Goal: Task Accomplishment & Management: Complete application form

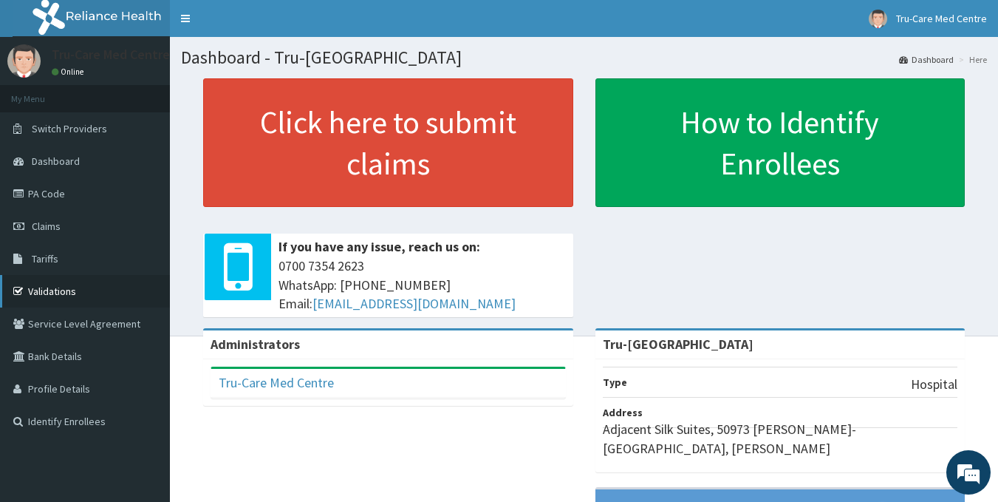
click at [59, 287] on link "Validations" at bounding box center [85, 291] width 170 height 33
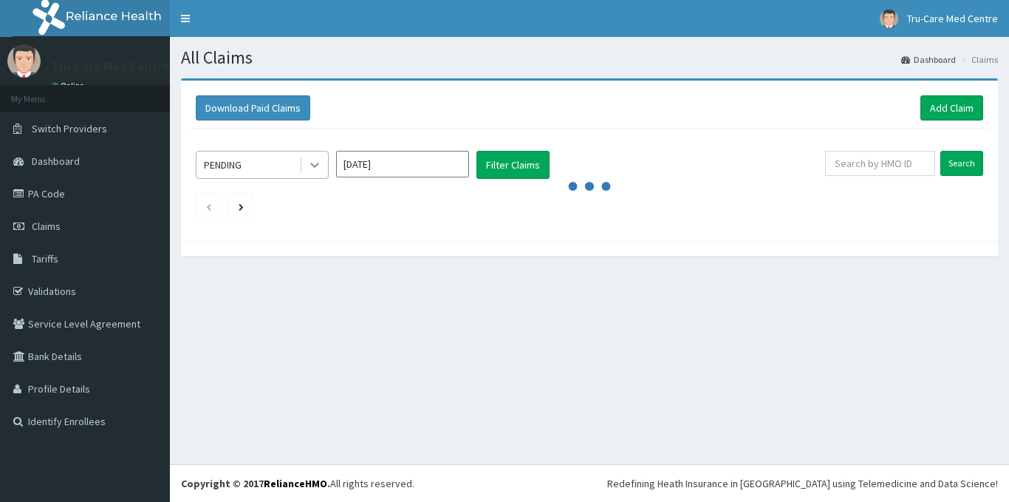
click at [310, 161] on icon at bounding box center [314, 164] width 15 height 15
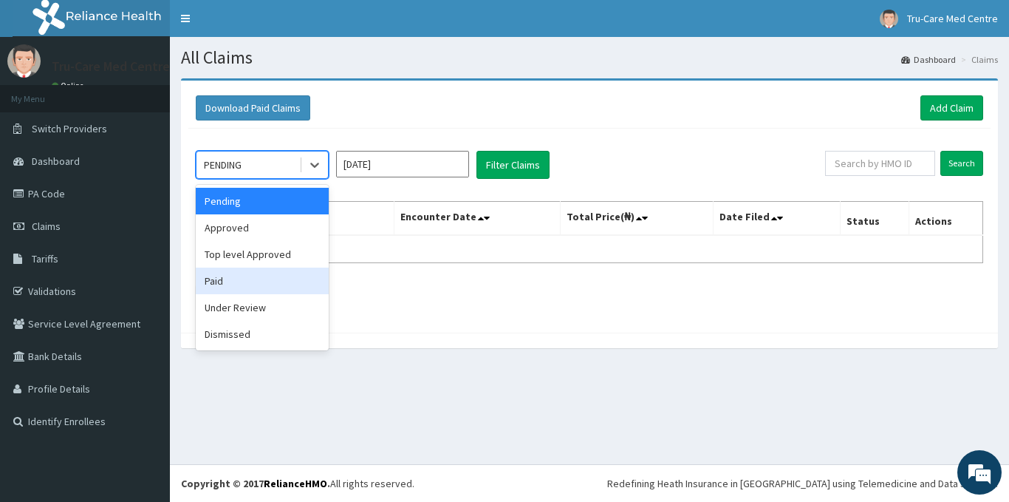
click at [229, 285] on div "Paid" at bounding box center [262, 280] width 133 height 27
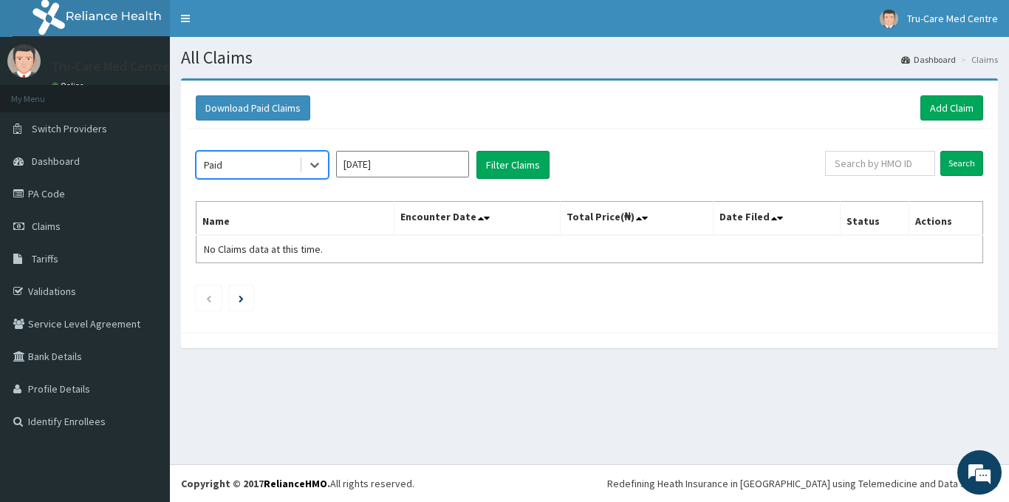
click at [421, 166] on input "[DATE]" at bounding box center [402, 164] width 133 height 27
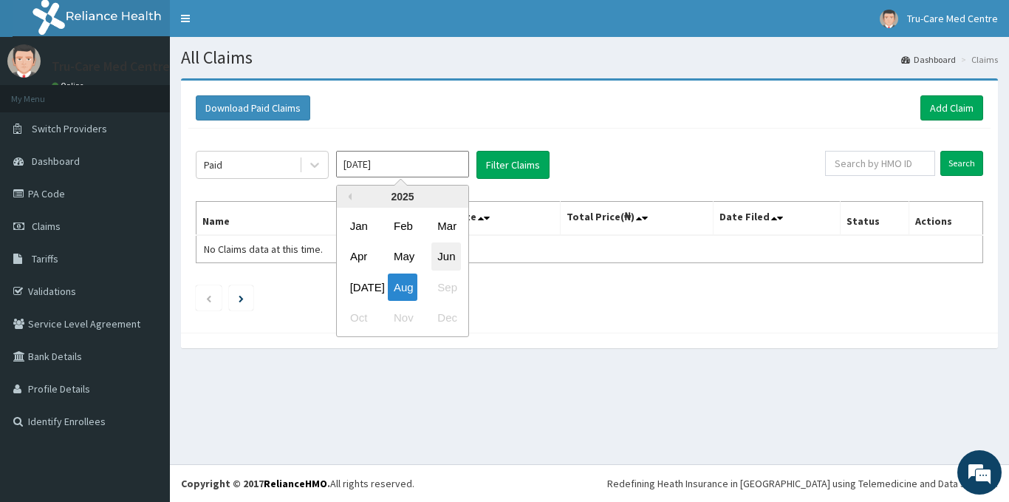
click at [441, 262] on div "Jun" at bounding box center [446, 256] width 30 height 27
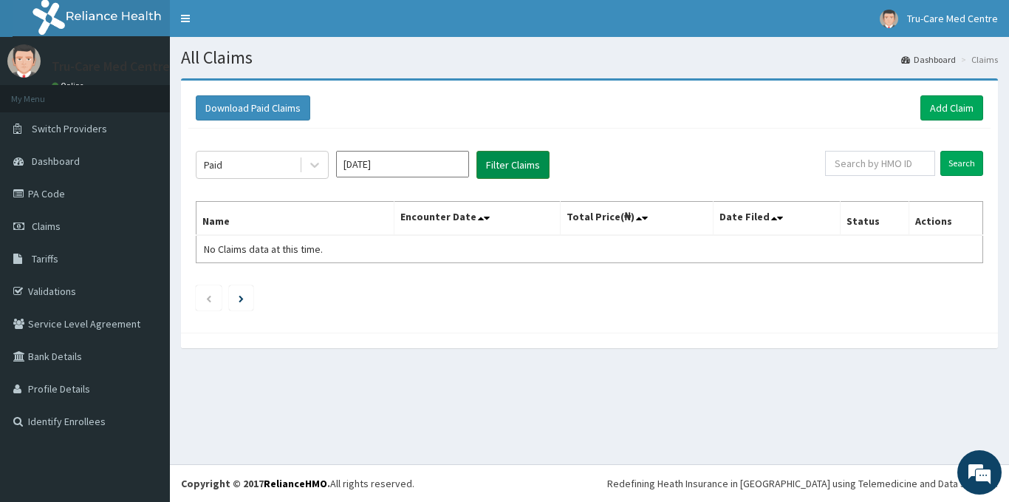
click at [520, 168] on button "Filter Claims" at bounding box center [513, 165] width 73 height 28
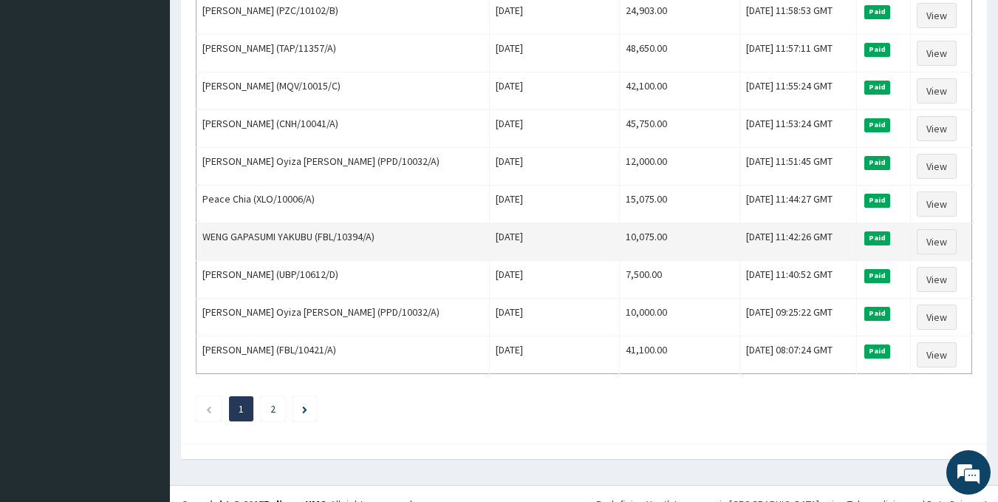
scroll to position [1766, 0]
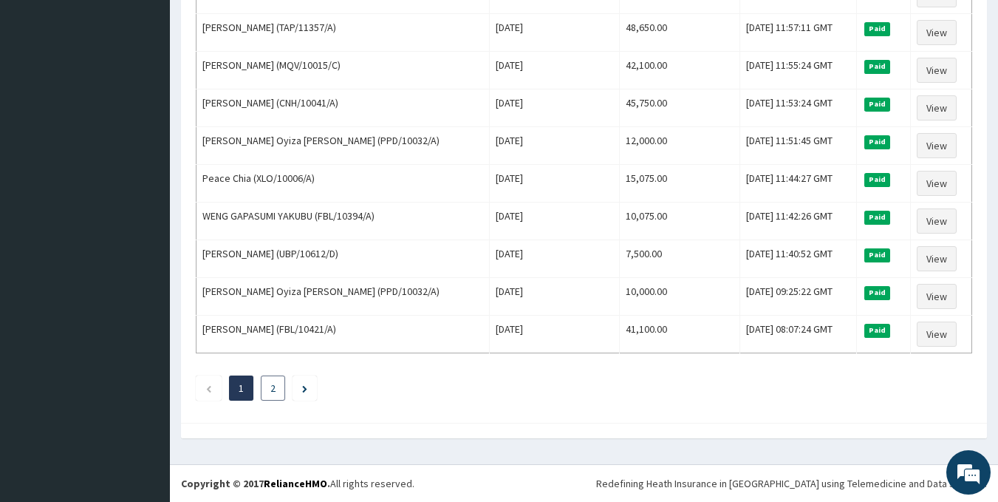
click at [272, 390] on link "2" at bounding box center [272, 387] width 5 height 13
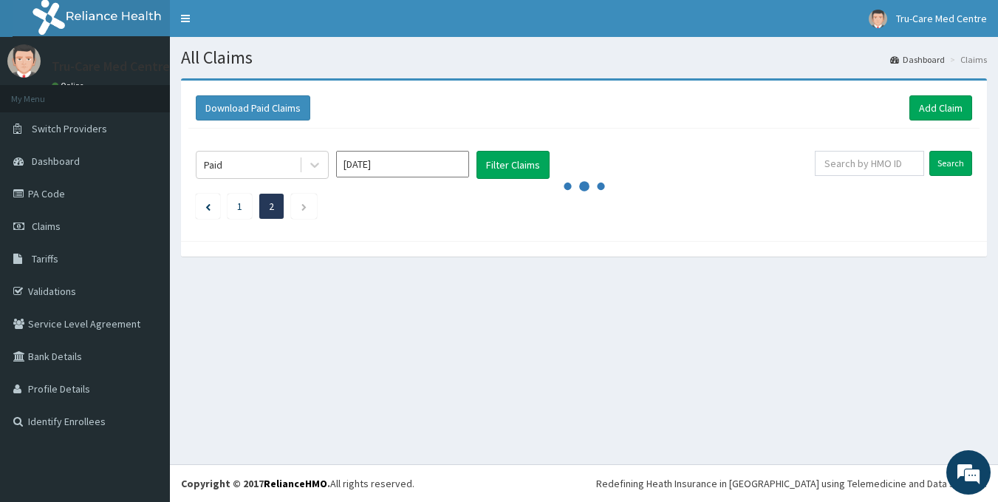
scroll to position [0, 0]
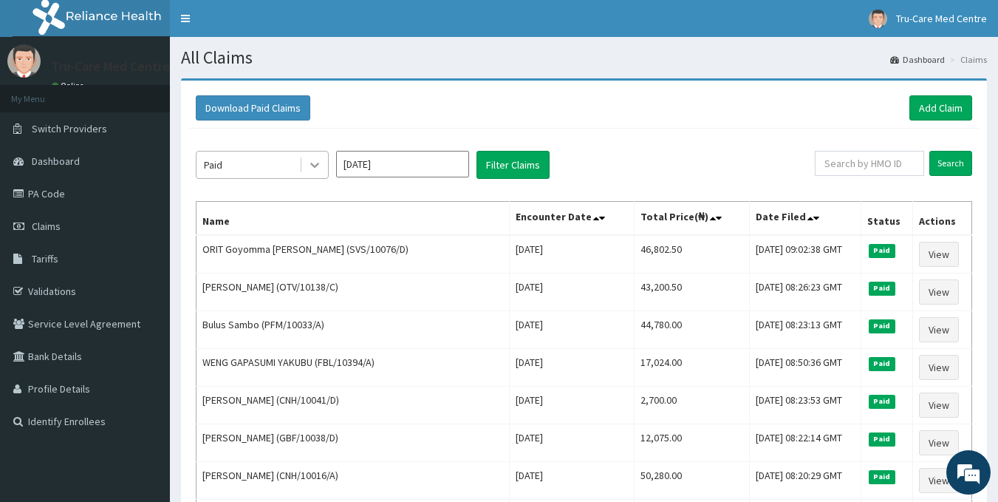
click at [323, 164] on div at bounding box center [314, 164] width 27 height 27
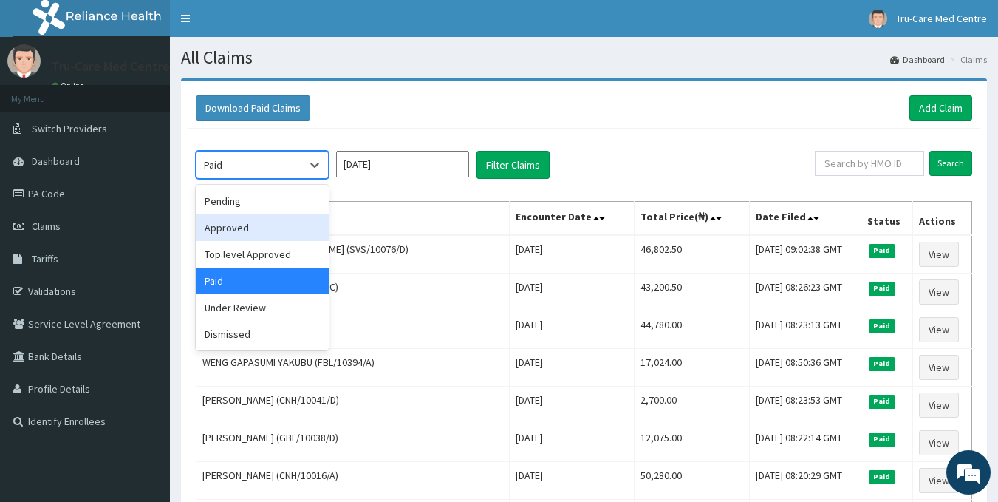
click at [250, 232] on div "Approved" at bounding box center [262, 227] width 133 height 27
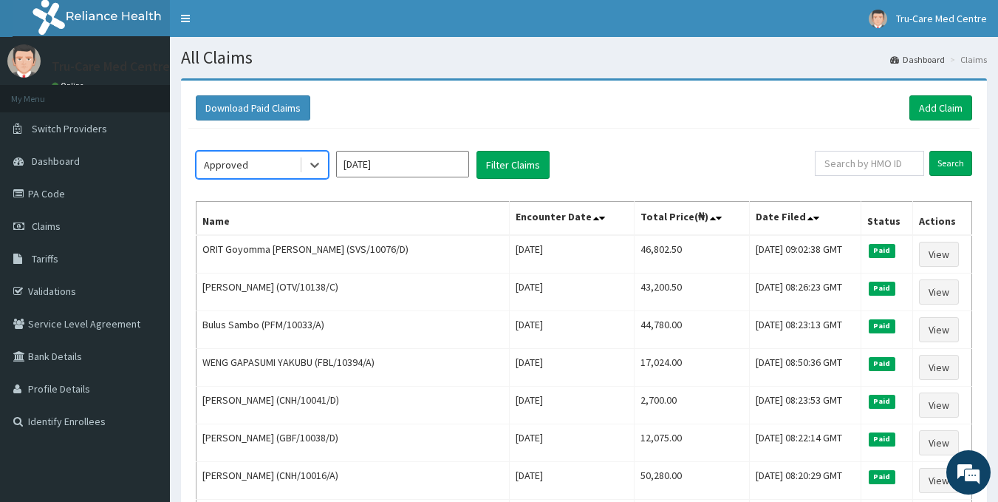
click at [423, 171] on input "Jun 2025" at bounding box center [402, 164] width 133 height 27
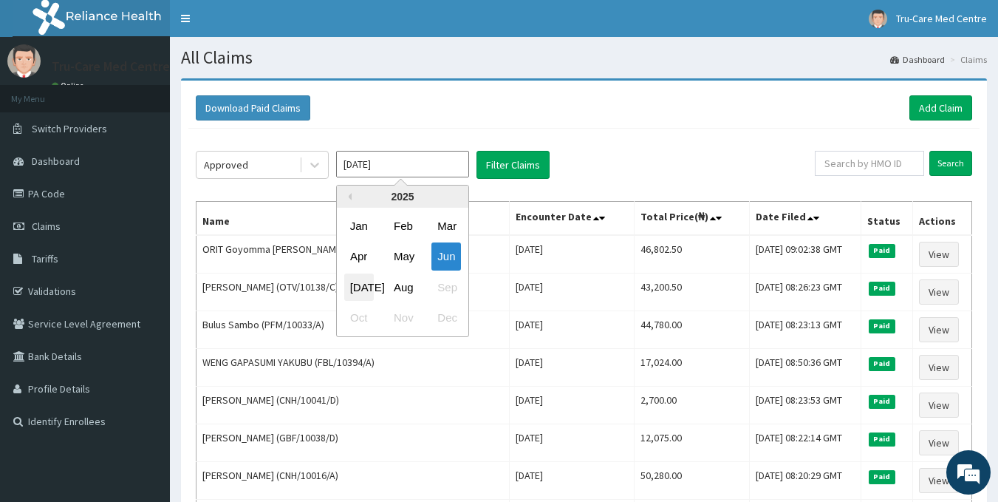
click at [353, 287] on div "Jul" at bounding box center [359, 286] width 30 height 27
type input "Jul 2025"
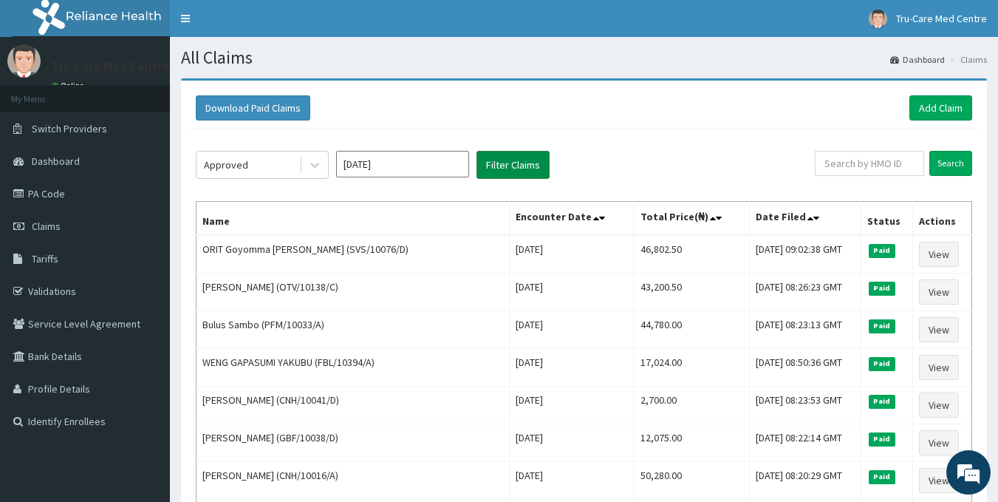
click at [517, 161] on button "Filter Claims" at bounding box center [513, 165] width 73 height 28
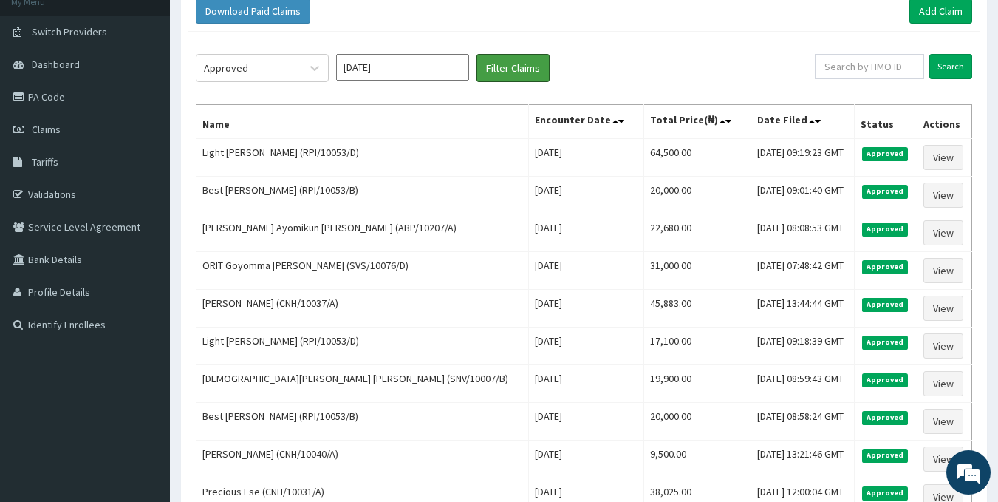
scroll to position [15, 0]
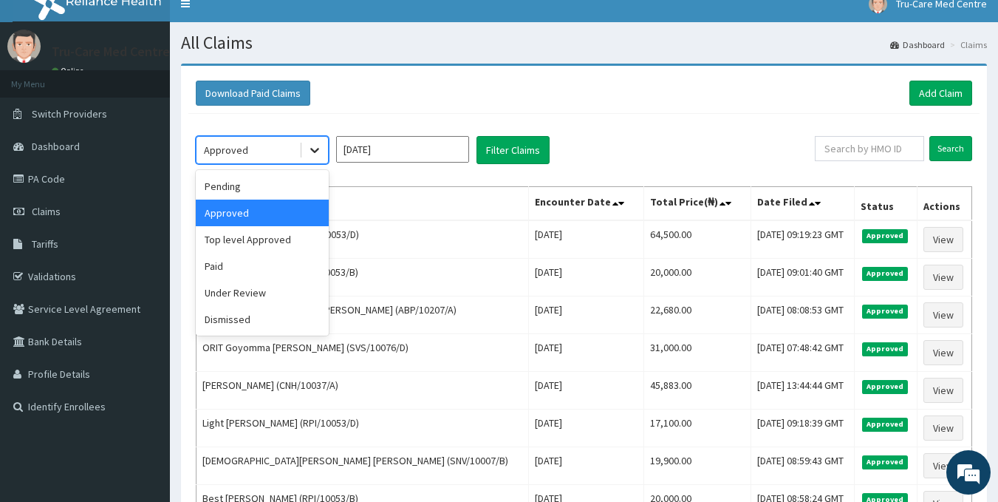
click at [313, 155] on icon at bounding box center [314, 150] width 15 height 15
click at [257, 238] on div "Top level Approved" at bounding box center [262, 239] width 133 height 27
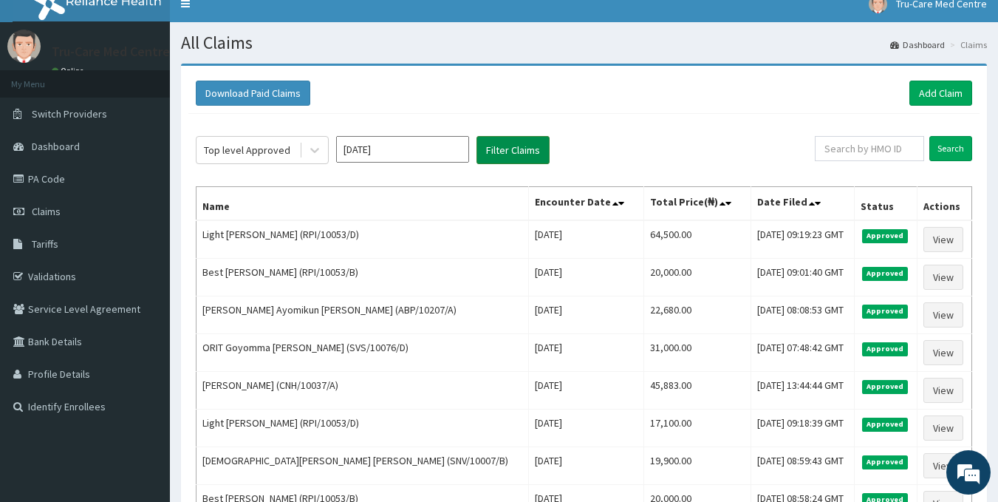
click at [512, 157] on button "Filter Claims" at bounding box center [513, 150] width 73 height 28
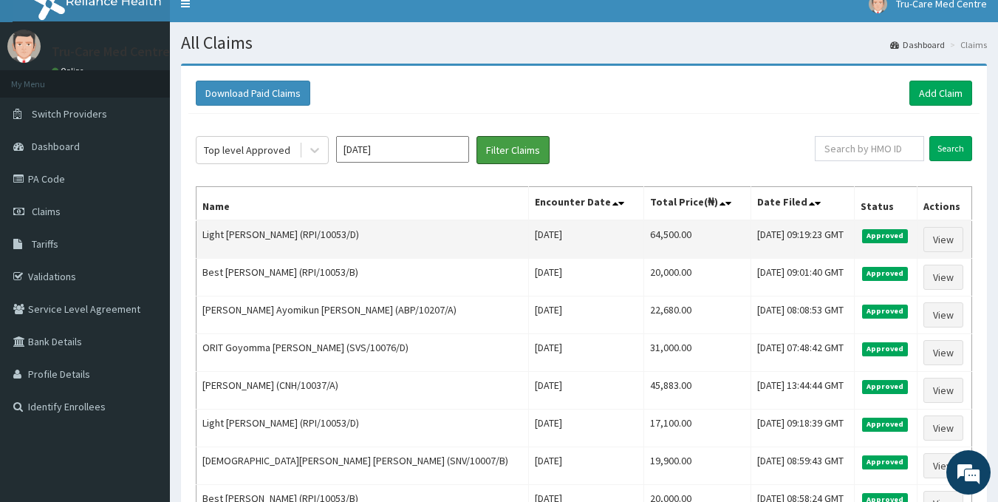
scroll to position [0, 0]
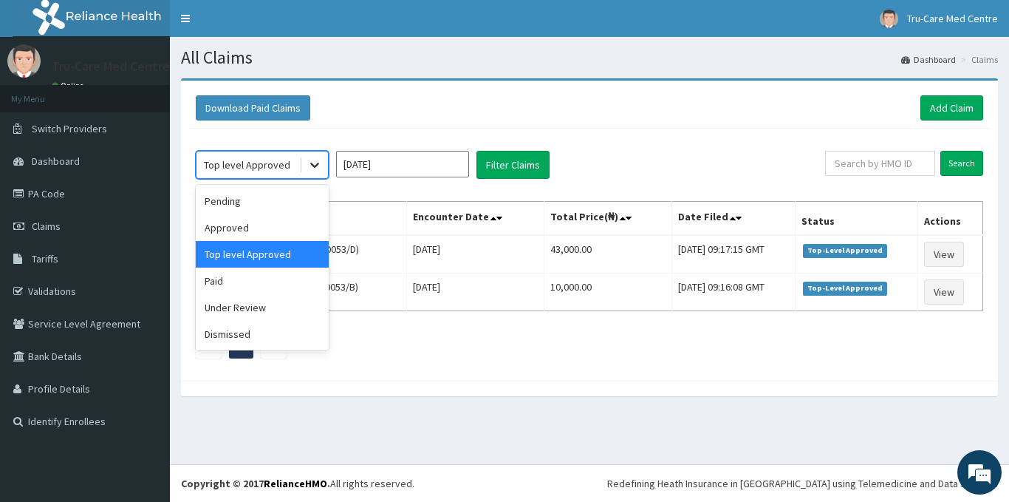
click at [313, 168] on icon at bounding box center [314, 164] width 15 height 15
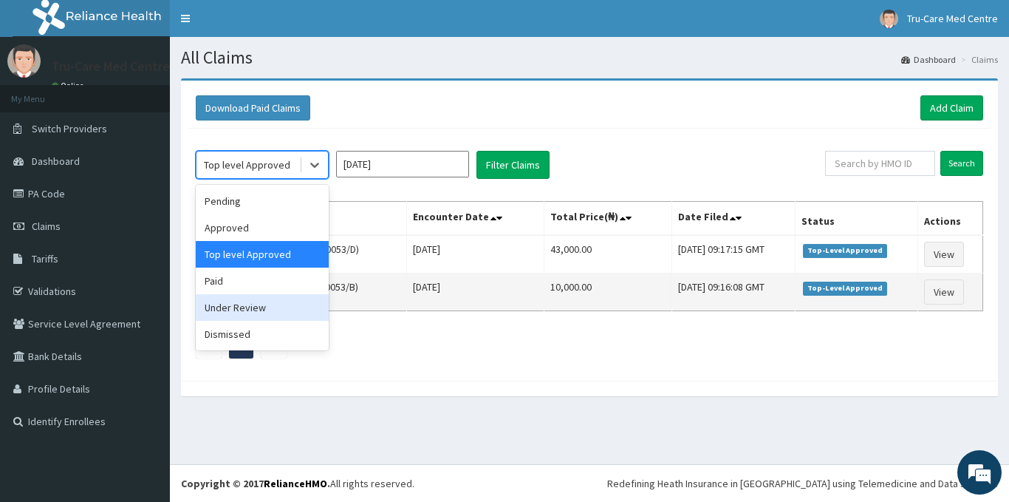
drag, startPoint x: 243, startPoint y: 310, endPoint x: 255, endPoint y: 307, distance: 12.0
click at [245, 309] on div "Under Review" at bounding box center [262, 307] width 133 height 27
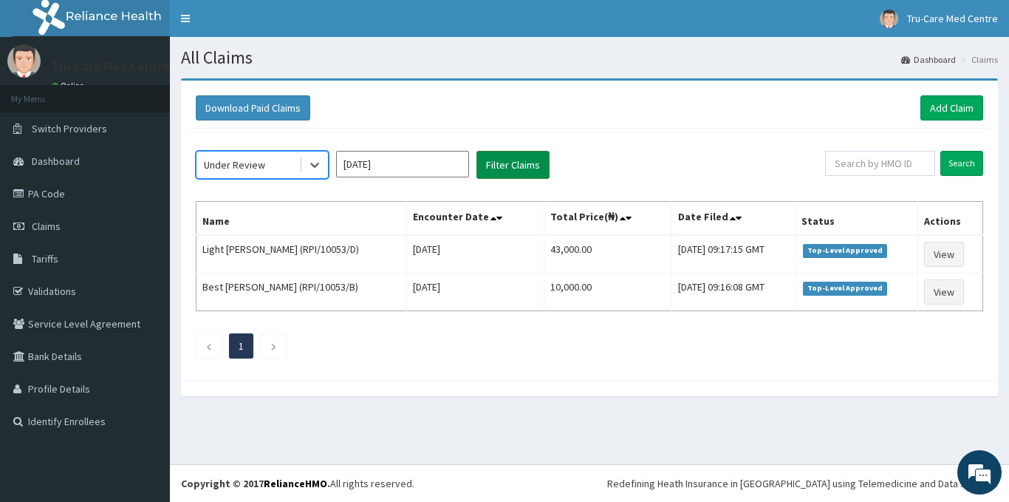
click at [522, 168] on button "Filter Claims" at bounding box center [513, 165] width 73 height 28
click at [521, 166] on button "Filter Claims" at bounding box center [513, 165] width 73 height 28
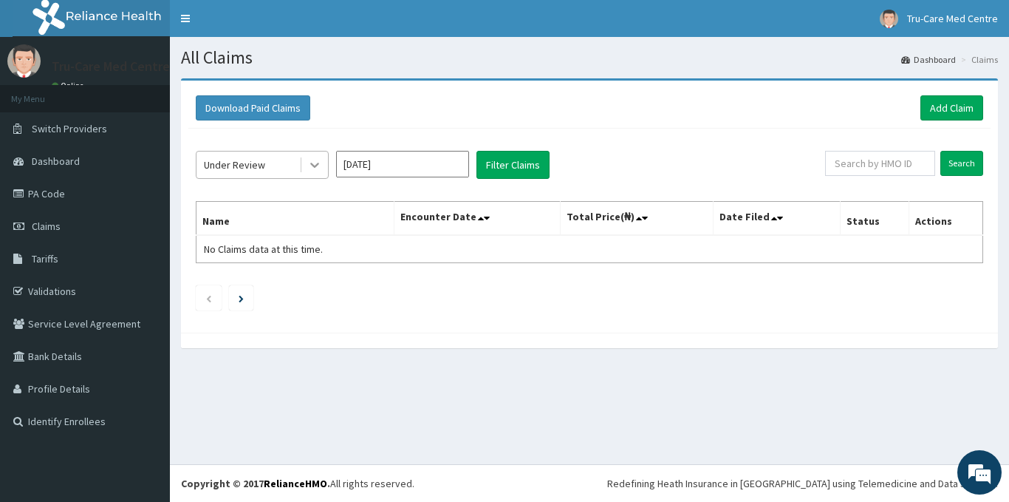
click at [315, 170] on icon at bounding box center [314, 164] width 15 height 15
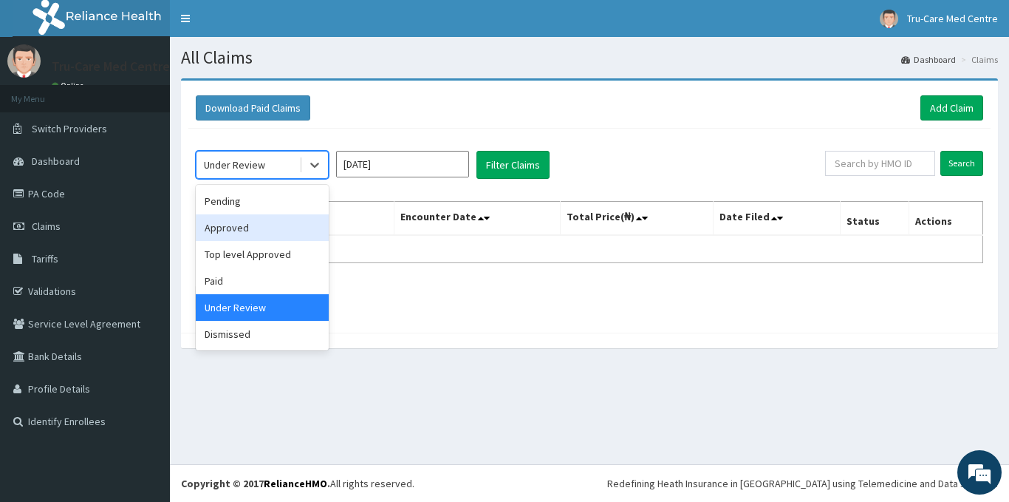
click at [232, 228] on div "Approved" at bounding box center [262, 227] width 133 height 27
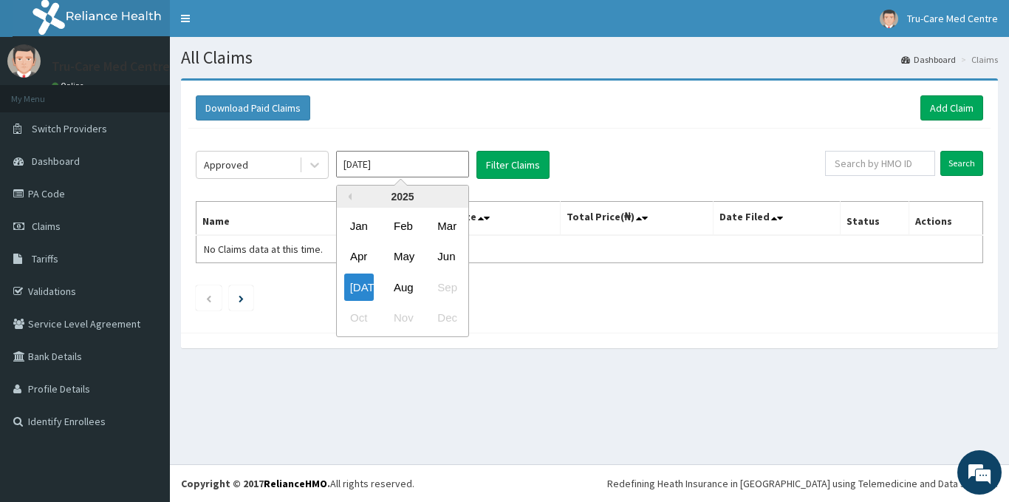
click at [407, 172] on input "Jul 2025" at bounding box center [402, 164] width 133 height 27
click at [357, 288] on div "Jul" at bounding box center [359, 286] width 30 height 27
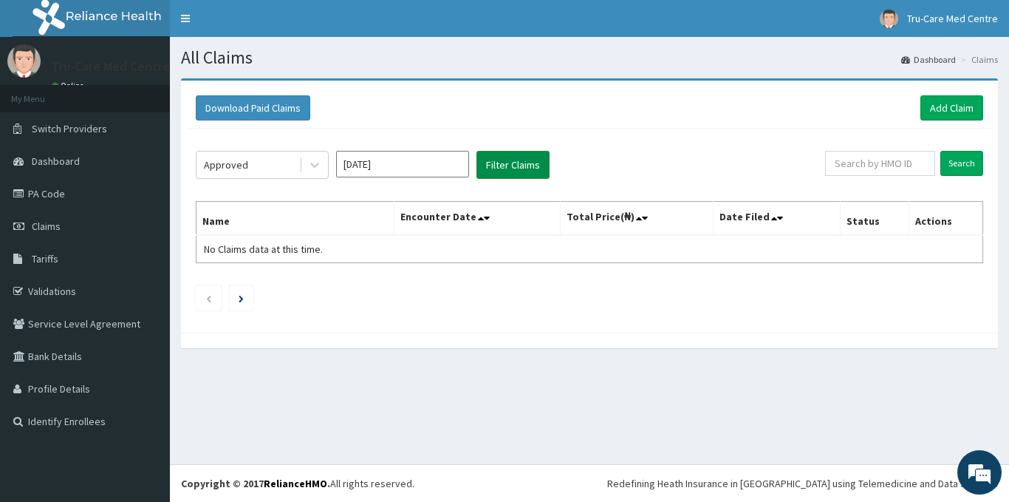
click at [523, 163] on button "Filter Claims" at bounding box center [513, 165] width 73 height 28
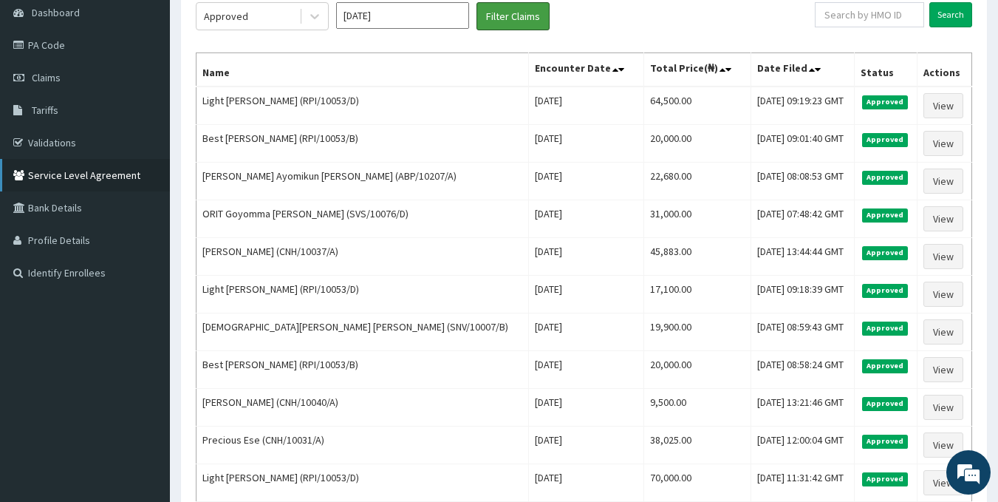
scroll to position [74, 0]
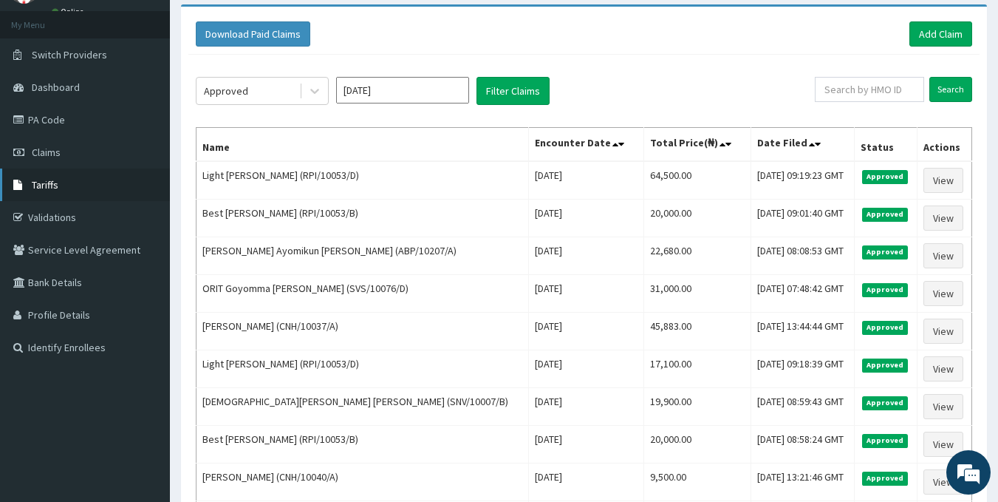
click at [33, 185] on span "Tariffs" at bounding box center [45, 184] width 27 height 13
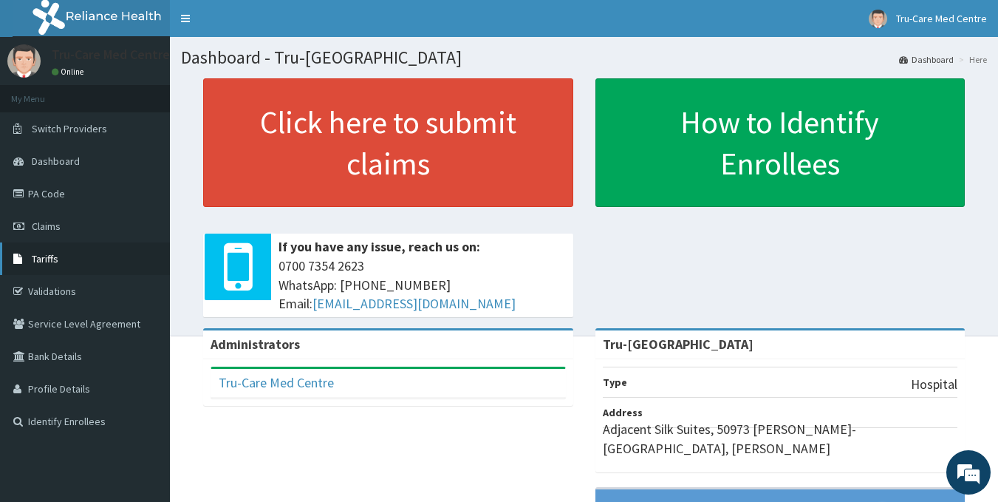
click at [56, 253] on span "Tariffs" at bounding box center [45, 258] width 27 height 13
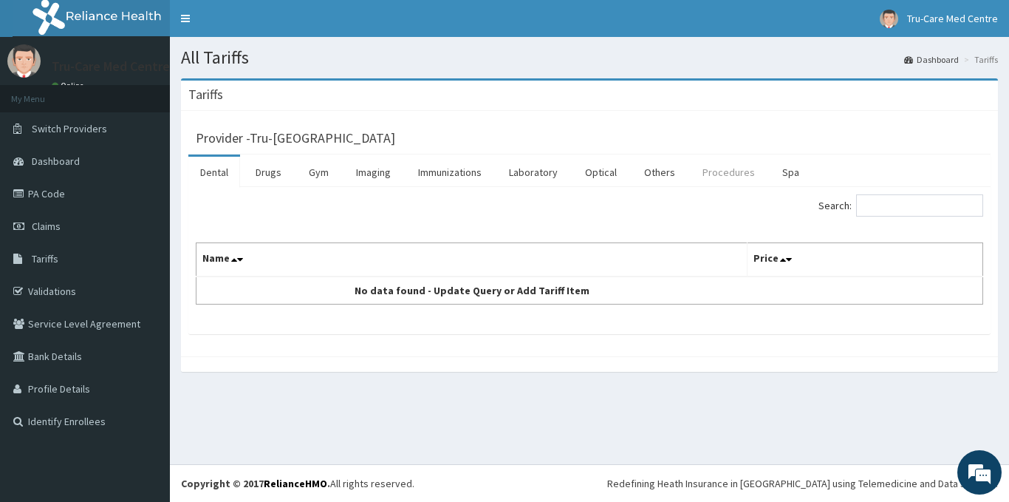
click at [704, 172] on link "Procedures" at bounding box center [729, 172] width 76 height 31
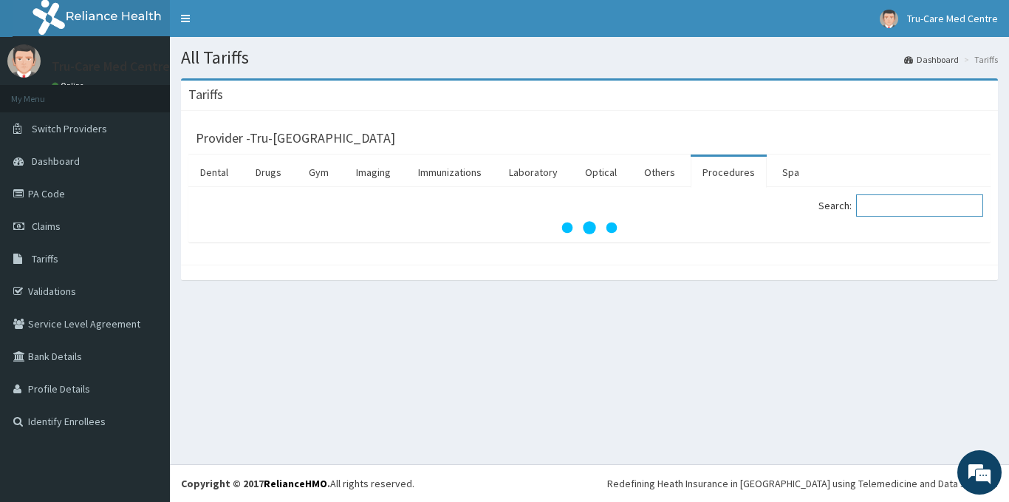
click at [909, 207] on input "Search:" at bounding box center [919, 205] width 127 height 22
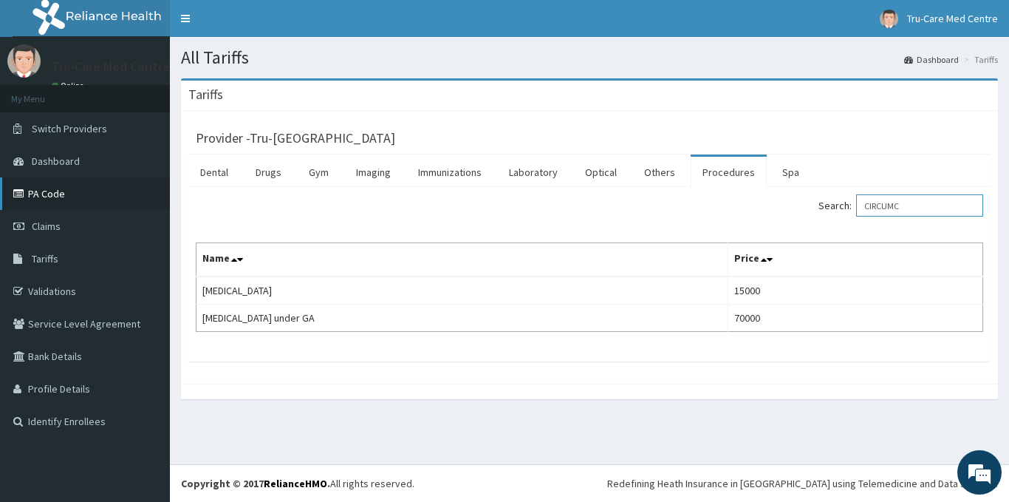
type input "CIRCUMC"
click at [57, 202] on link "PA Code" at bounding box center [85, 193] width 170 height 33
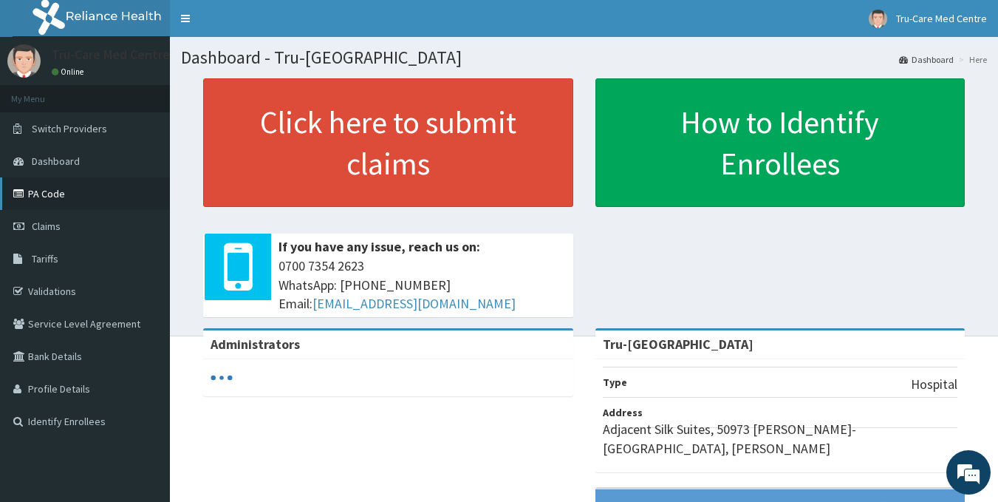
click at [59, 197] on link "PA Code" at bounding box center [85, 193] width 170 height 33
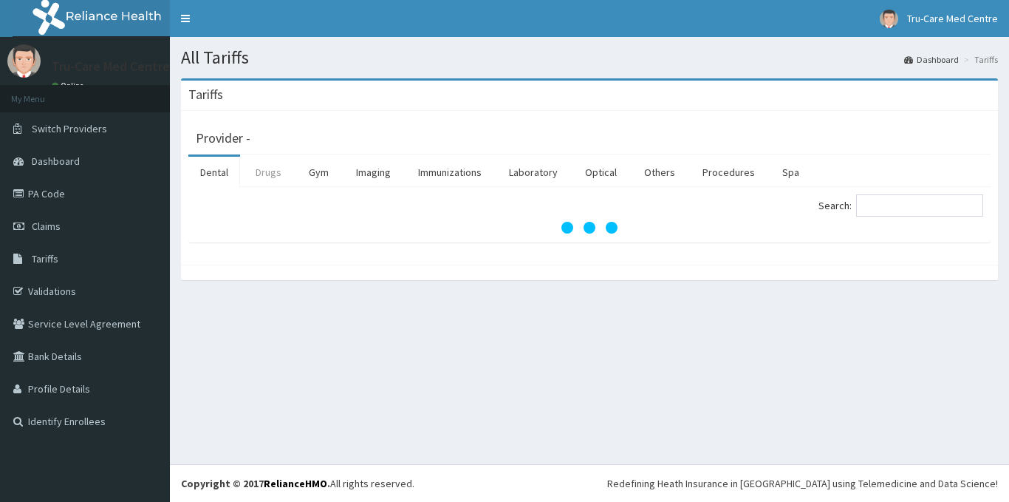
click at [270, 174] on link "Drugs" at bounding box center [268, 172] width 49 height 31
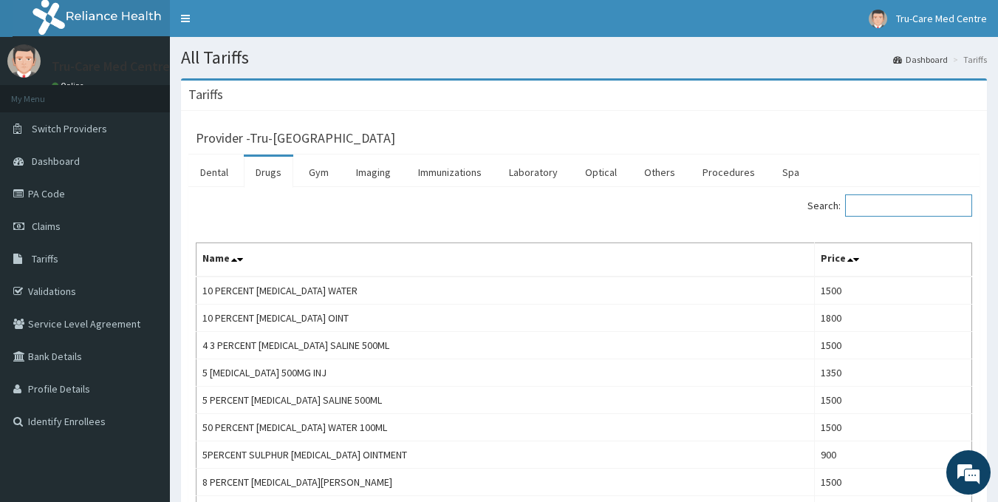
click at [890, 207] on input "Search:" at bounding box center [908, 205] width 127 height 22
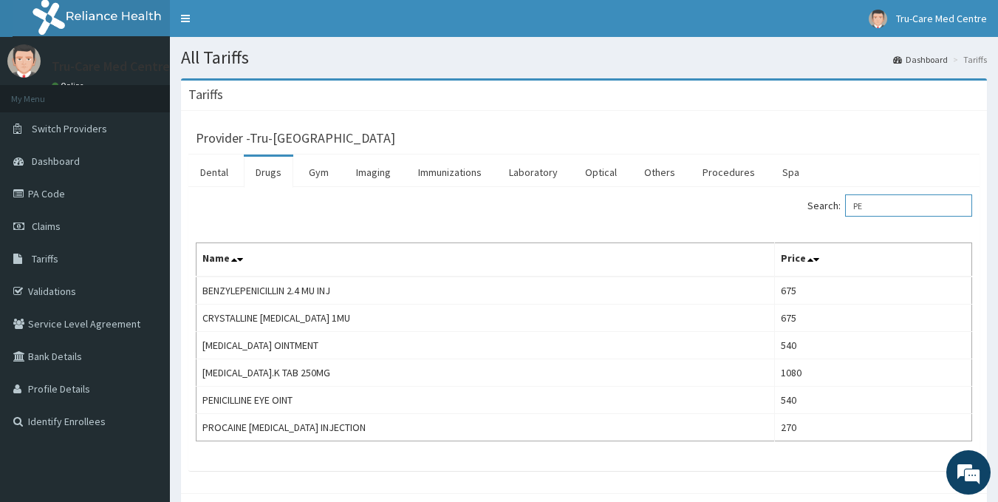
type input "P"
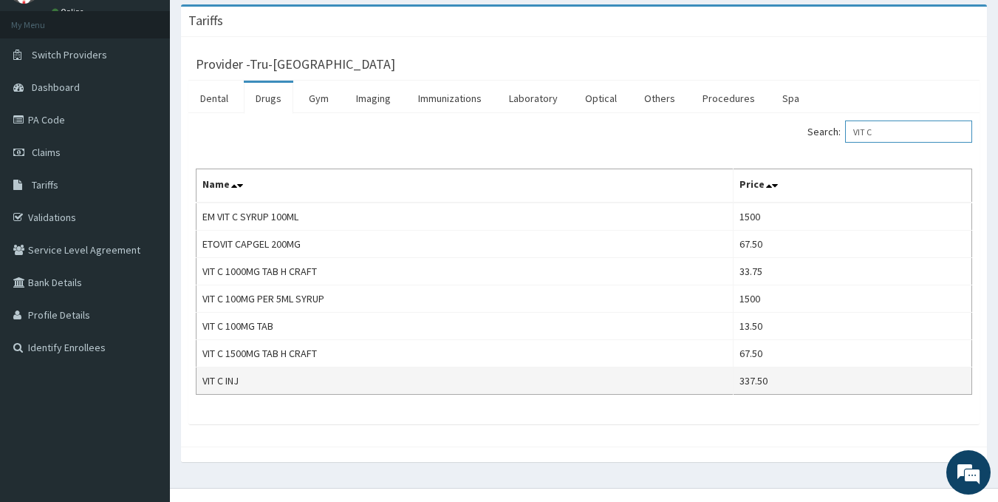
scroll to position [98, 0]
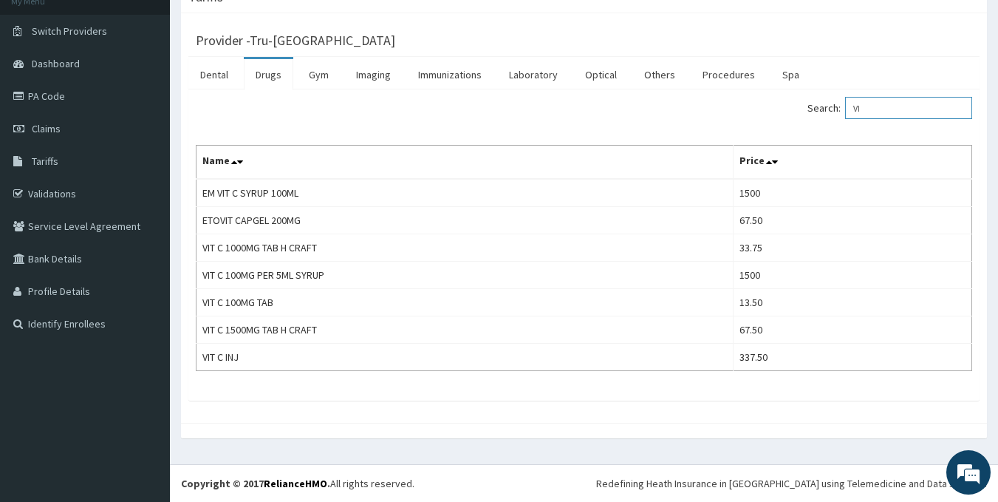
type input "V"
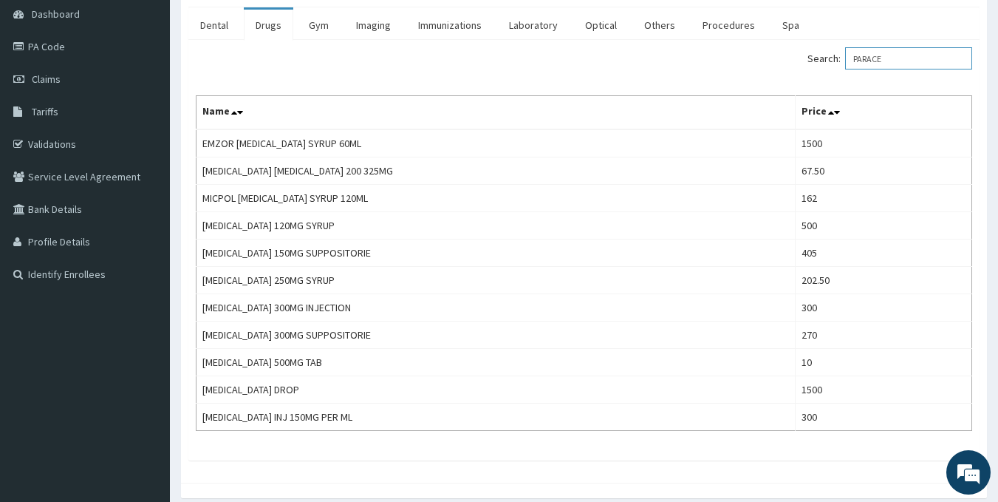
scroll to position [148, 0]
type input "PARACE"
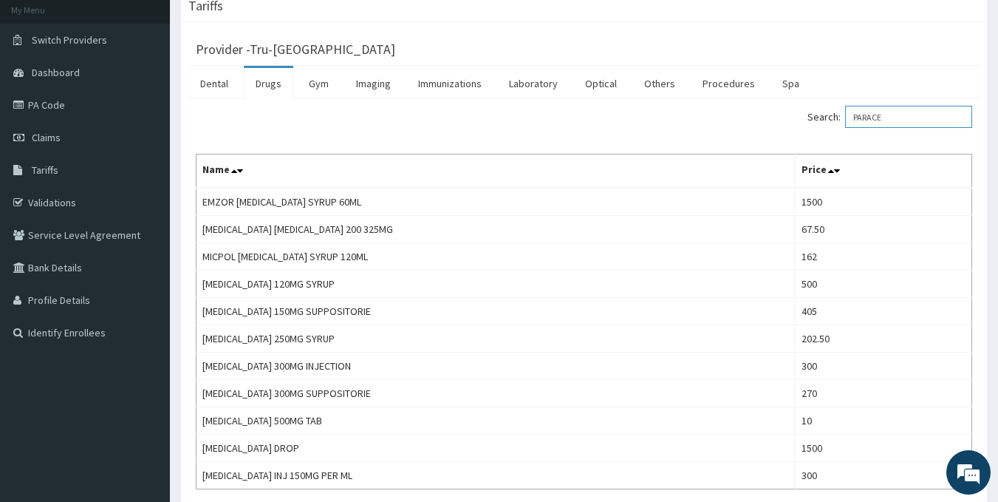
scroll to position [0, 0]
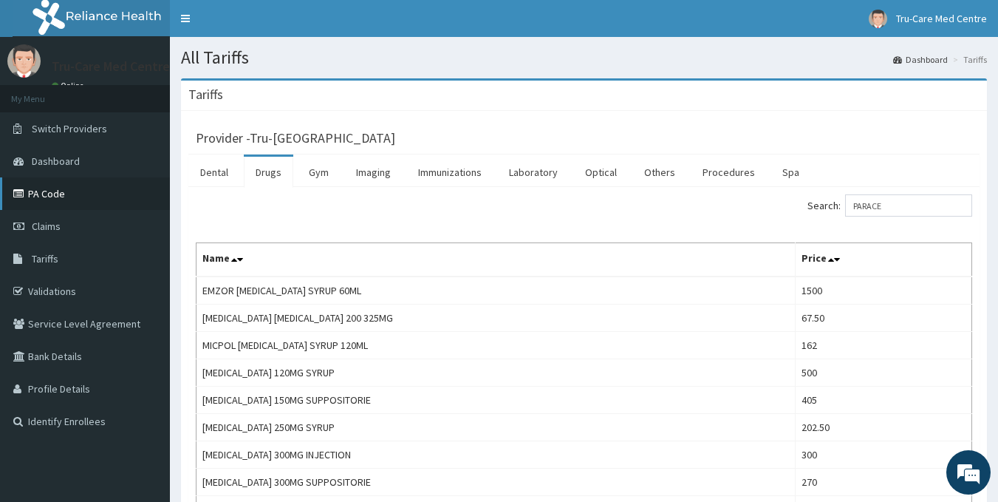
click at [64, 199] on link "PA Code" at bounding box center [85, 193] width 170 height 33
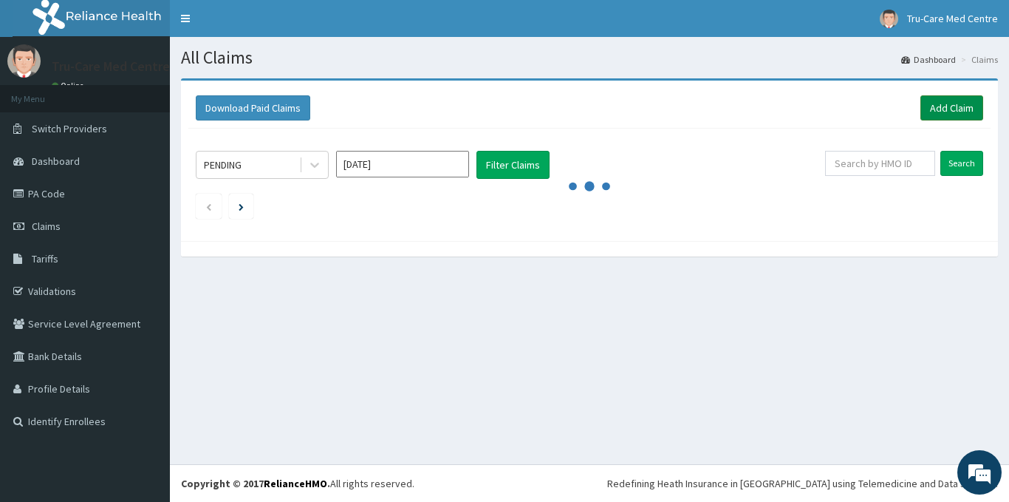
click at [960, 104] on link "Add Claim" at bounding box center [952, 107] width 63 height 25
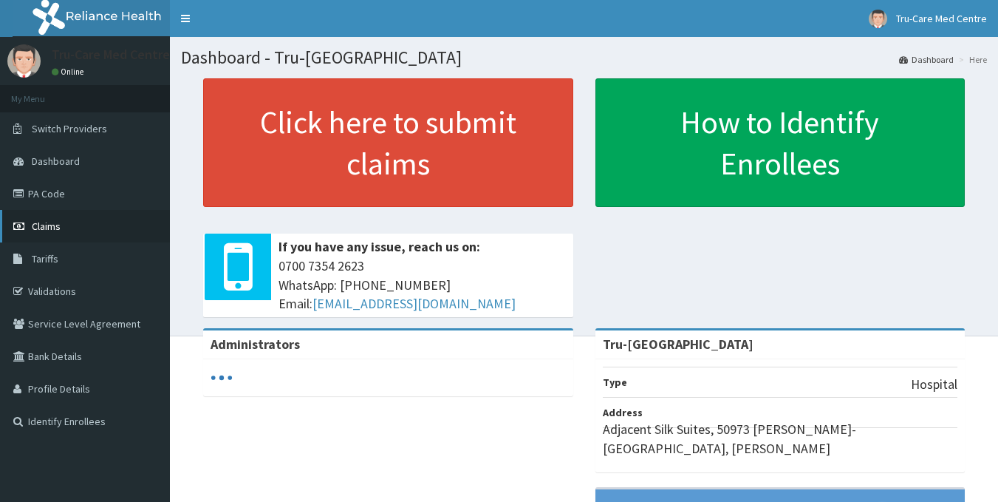
click at [58, 225] on span "Claims" at bounding box center [46, 225] width 29 height 13
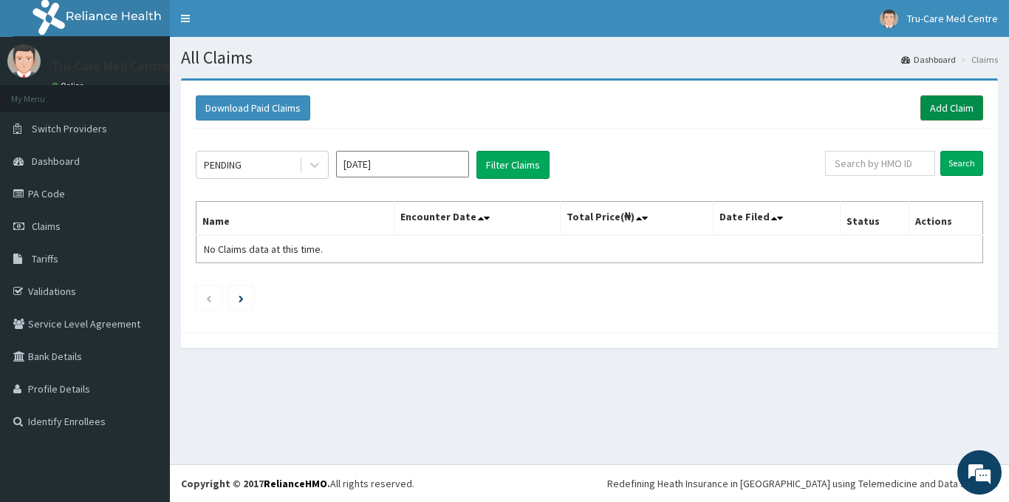
click at [944, 108] on link "Add Claim" at bounding box center [952, 107] width 63 height 25
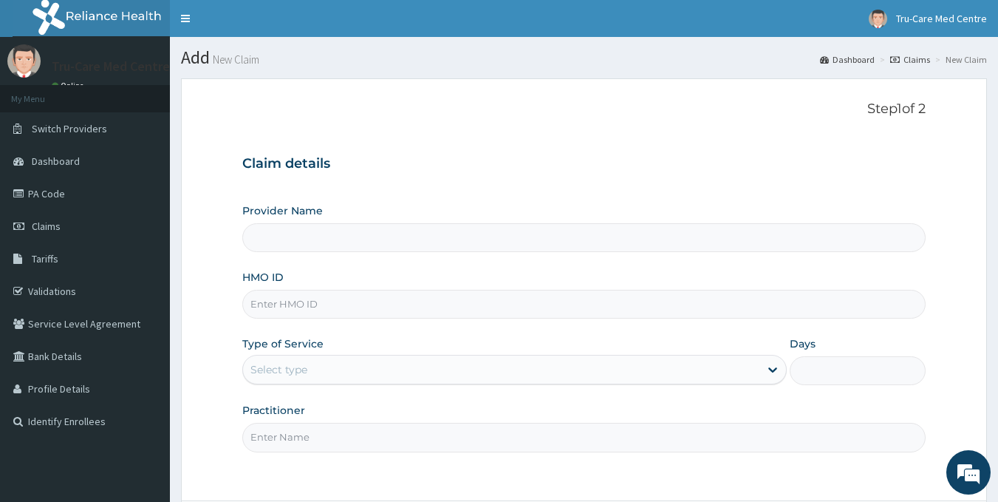
click at [264, 305] on input "HMO ID" at bounding box center [584, 304] width 684 height 29
type input "Tru-[GEOGRAPHIC_DATA]"
paste input "RPI/10053/D"
type input "RPI/10053/D"
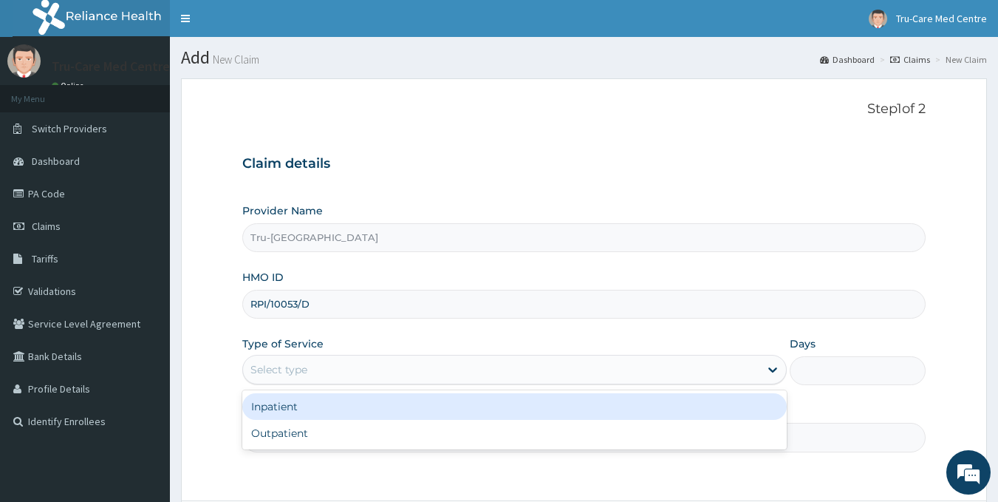
click at [284, 369] on div "Select type" at bounding box center [278, 369] width 57 height 15
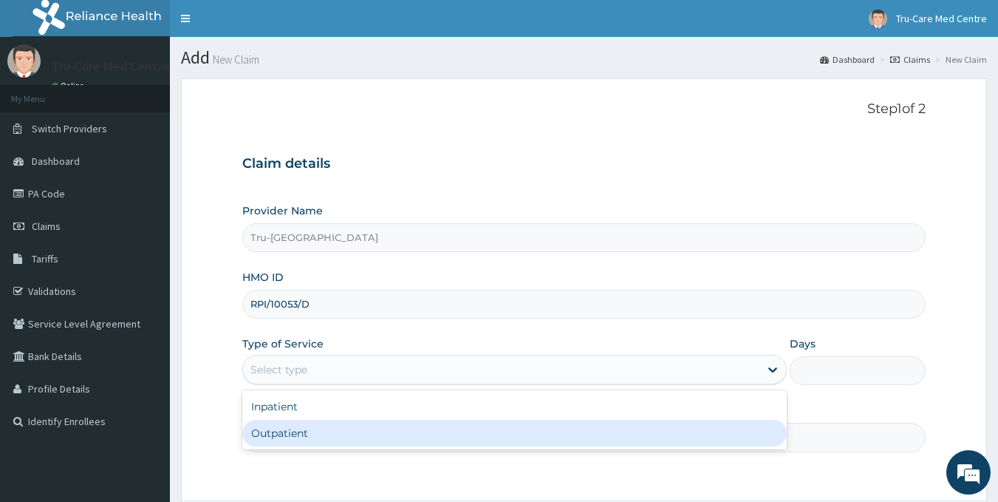
click at [293, 436] on div "Outpatient" at bounding box center [514, 433] width 544 height 27
type input "1"
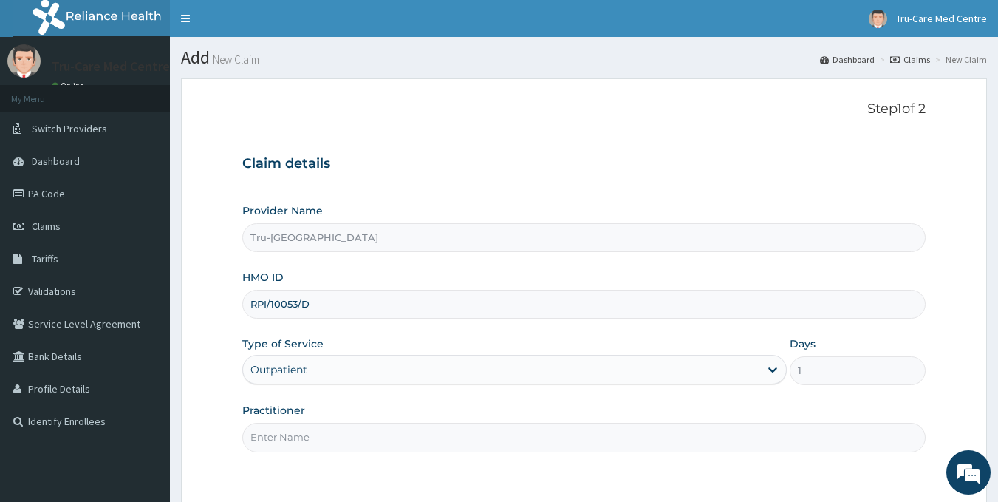
click at [275, 440] on input "Practitioner" at bounding box center [584, 437] width 684 height 29
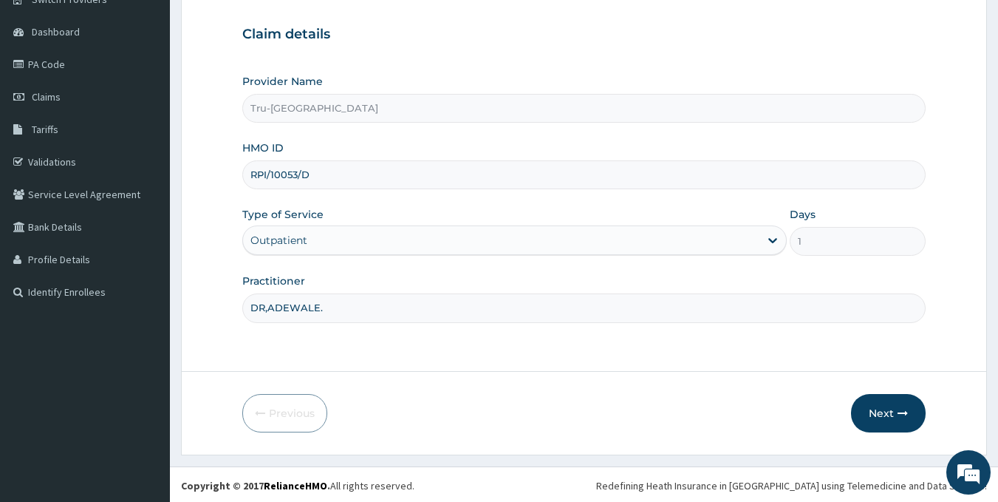
scroll to position [132, 0]
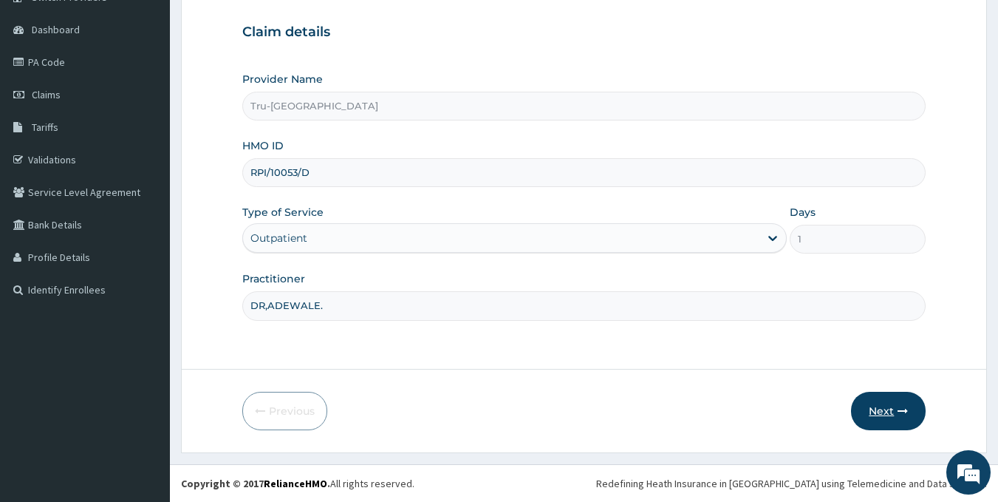
type input "DR,ADEWALE."
click at [889, 414] on button "Next" at bounding box center [888, 411] width 75 height 38
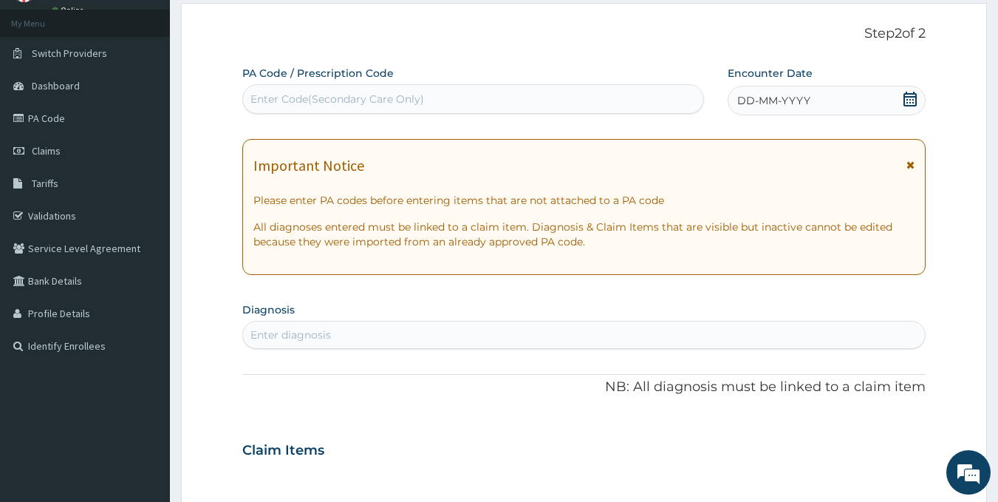
scroll to position [0, 0]
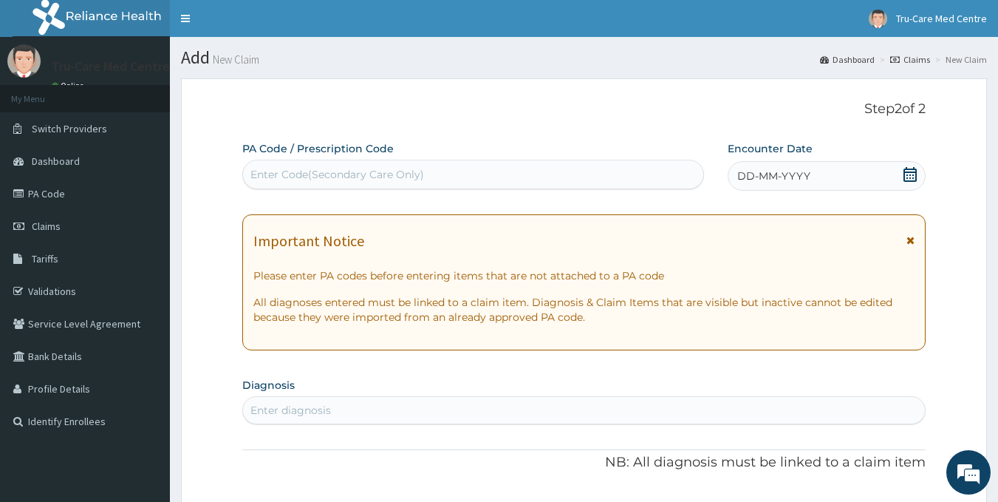
click at [351, 176] on div "Enter Code(Secondary Care Only)" at bounding box center [337, 174] width 174 height 15
click at [292, 168] on div "Enter Code(Secondary Care Only)" at bounding box center [337, 174] width 174 height 15
paste input "PA/790F80"
type input "PA/790F80"
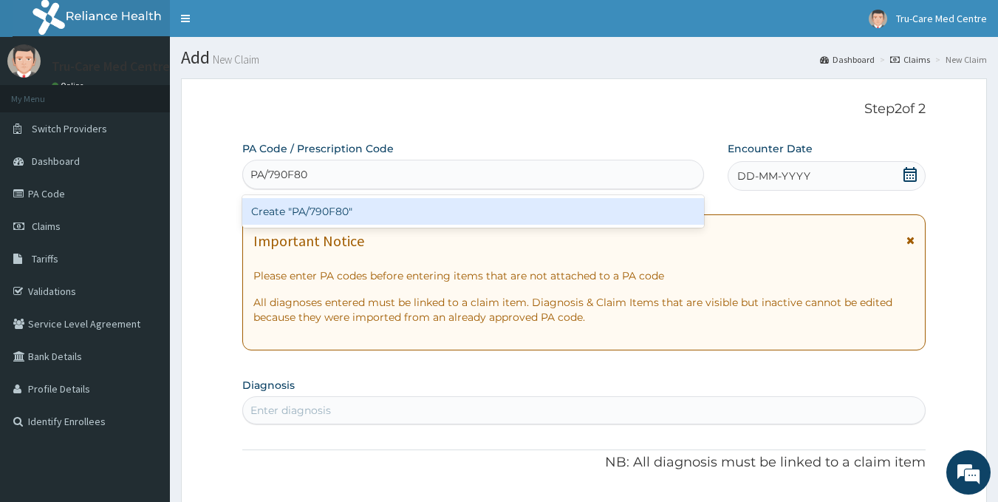
click at [310, 210] on div "Create "PA/790F80"" at bounding box center [473, 211] width 462 height 27
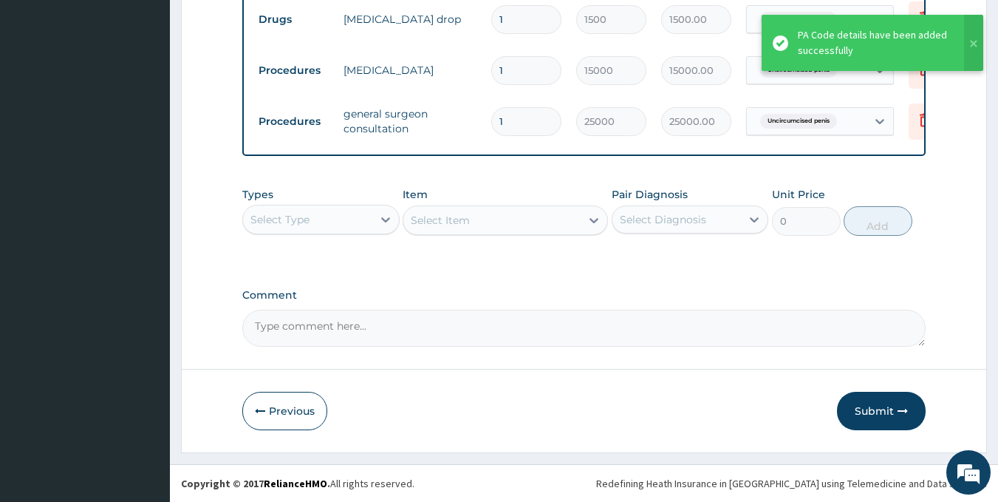
scroll to position [708, 0]
click at [874, 413] on button "Submit" at bounding box center [881, 411] width 89 height 38
